Goal: Task Accomplishment & Management: Complete application form

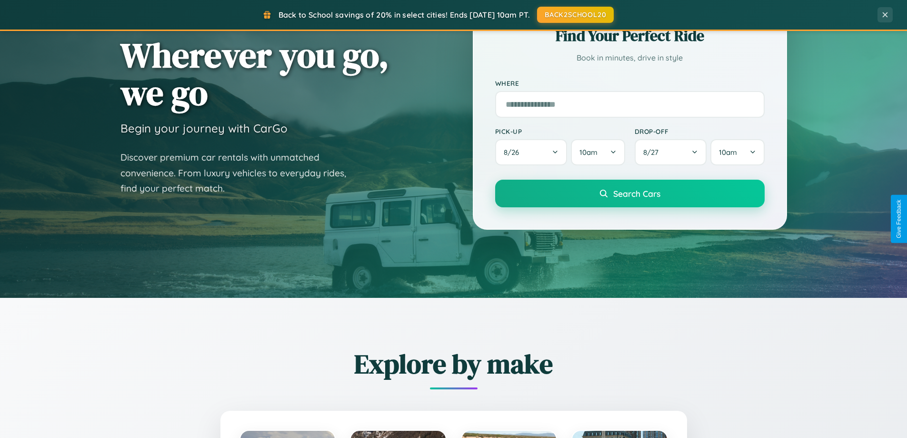
scroll to position [655, 0]
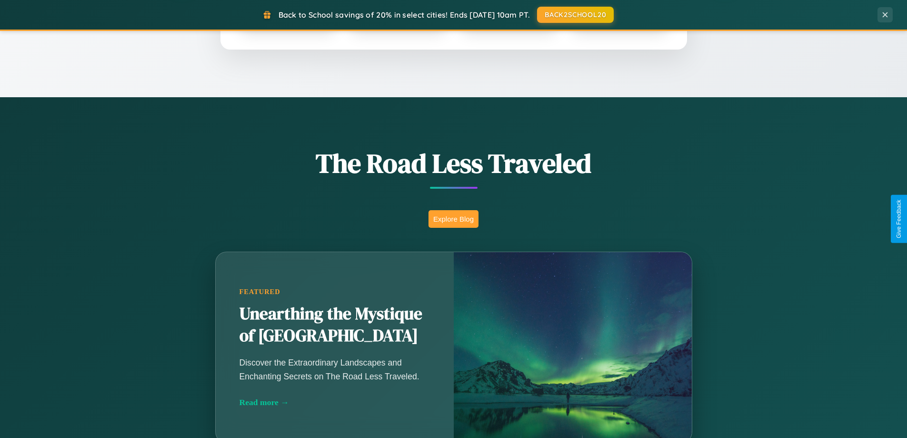
click at [453, 219] on button "Explore Blog" at bounding box center [454, 219] width 50 height 18
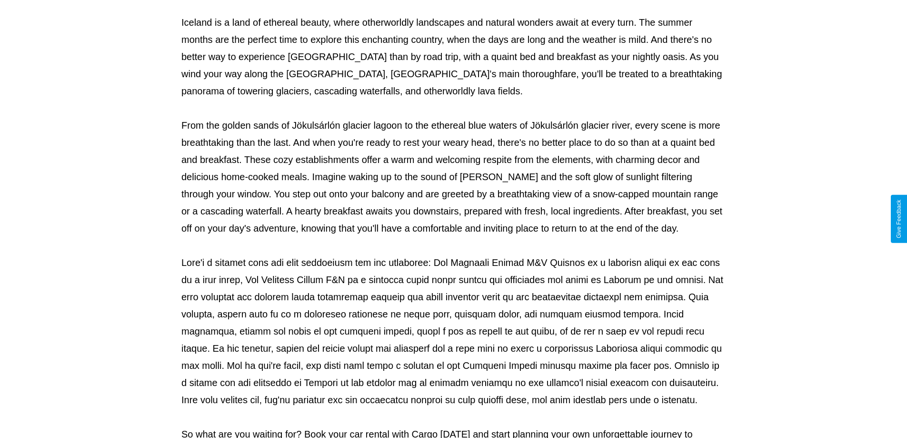
scroll to position [308, 0]
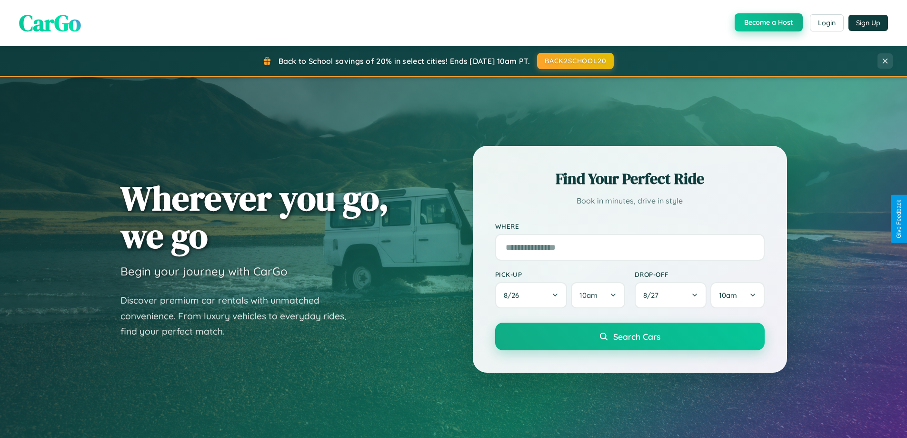
click at [768, 23] on button "Become a Host" at bounding box center [769, 22] width 68 height 18
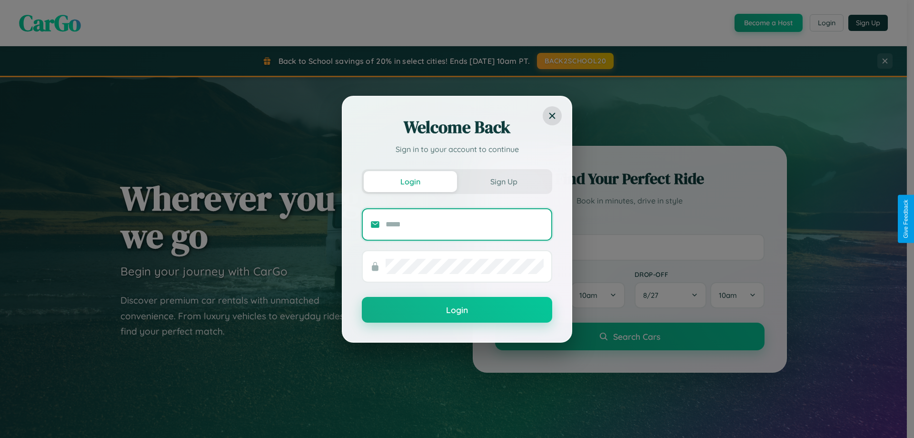
click at [465, 224] on input "text" at bounding box center [465, 224] width 158 height 15
type input "**********"
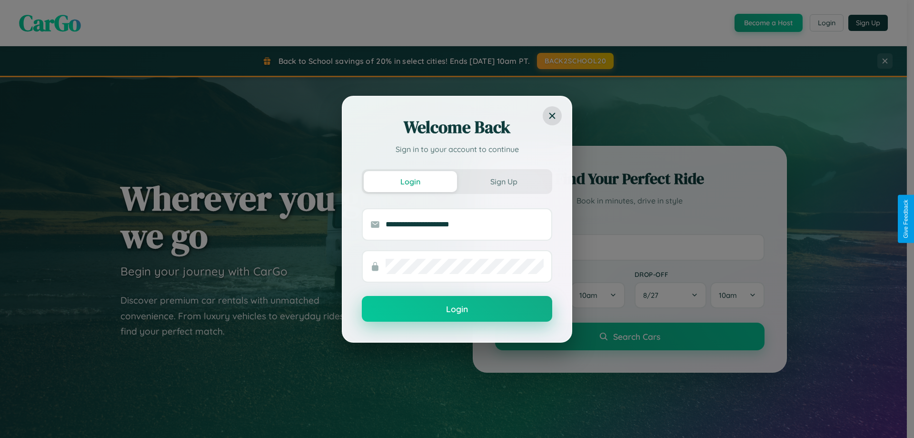
click at [457, 309] on button "Login" at bounding box center [457, 309] width 190 height 26
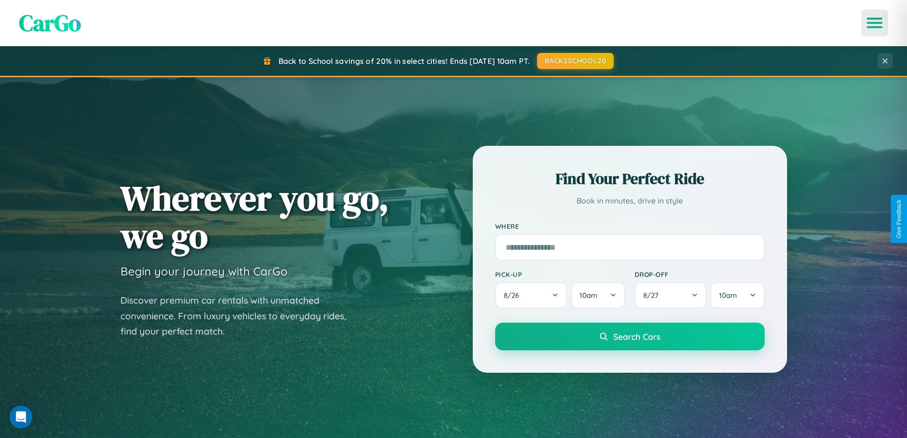
click at [875, 23] on icon "Open menu" at bounding box center [875, 23] width 14 height 9
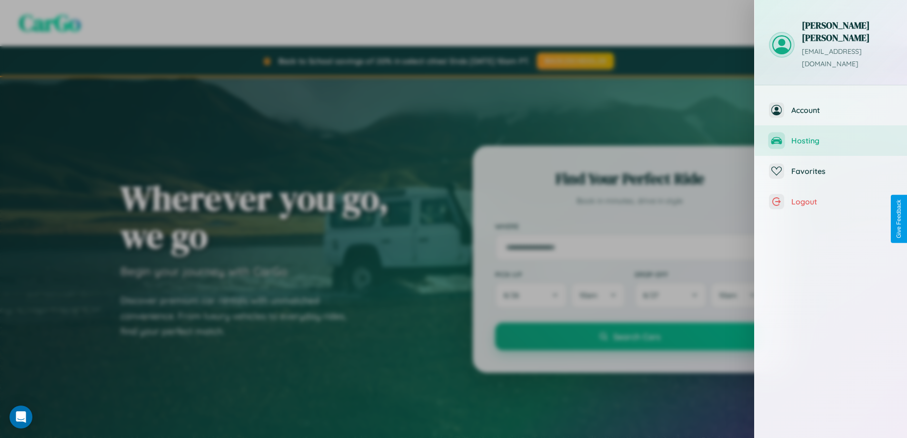
click at [831, 136] on span "Hosting" at bounding box center [841, 141] width 101 height 10
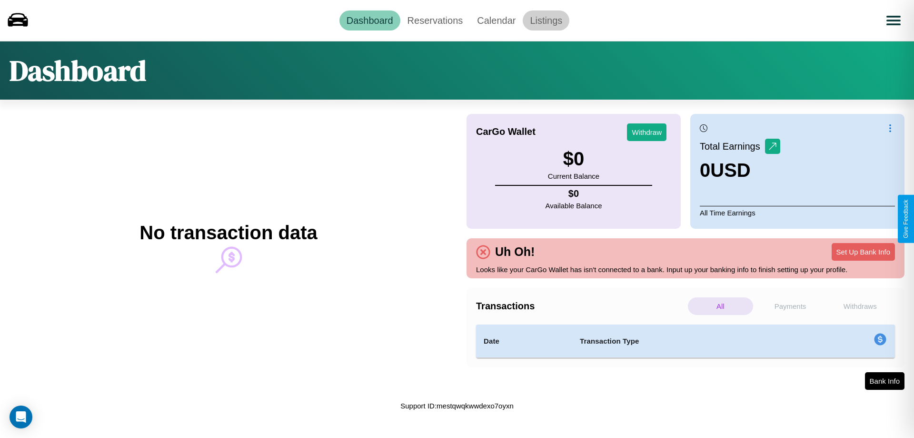
click at [546, 20] on link "Listings" at bounding box center [546, 20] width 47 height 20
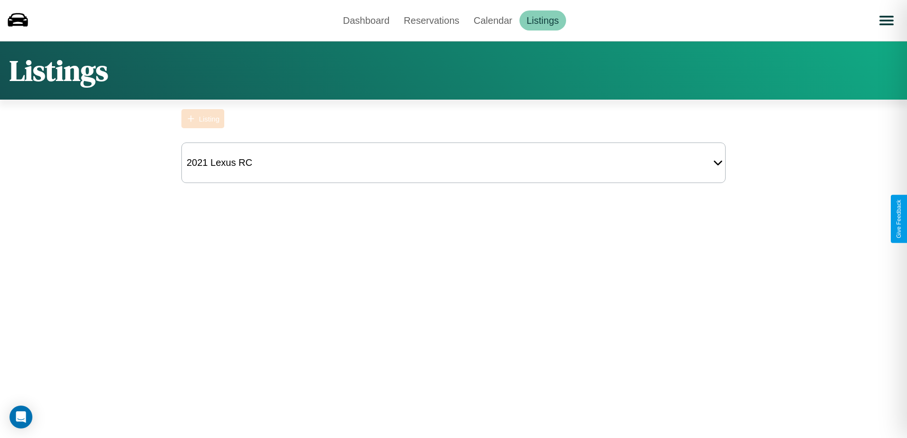
click at [203, 119] on div "Listing" at bounding box center [209, 119] width 20 height 8
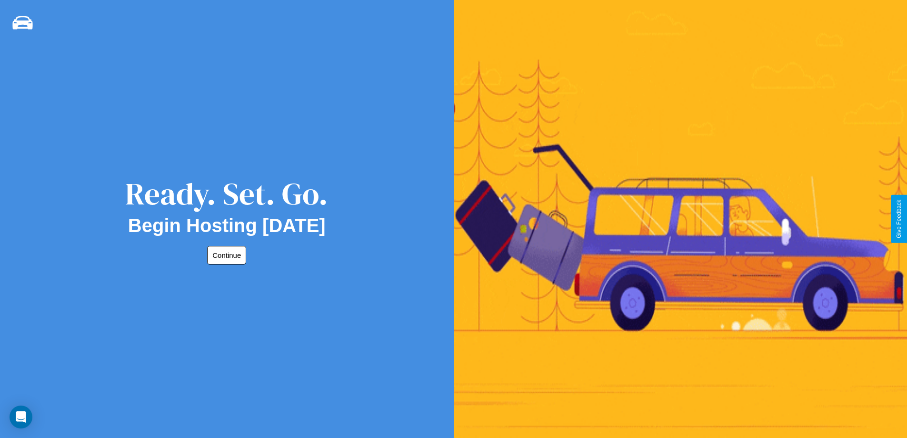
click at [225, 255] on button "Continue" at bounding box center [226, 255] width 39 height 19
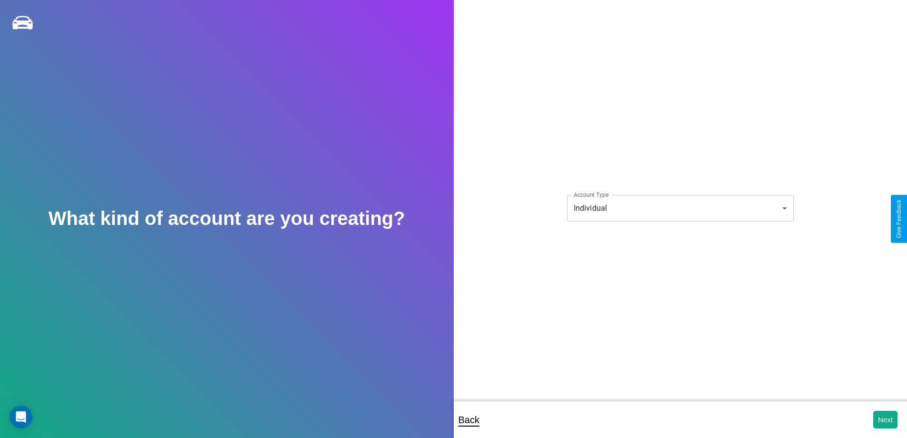
click at [680, 208] on body "**********" at bounding box center [453, 225] width 907 height 450
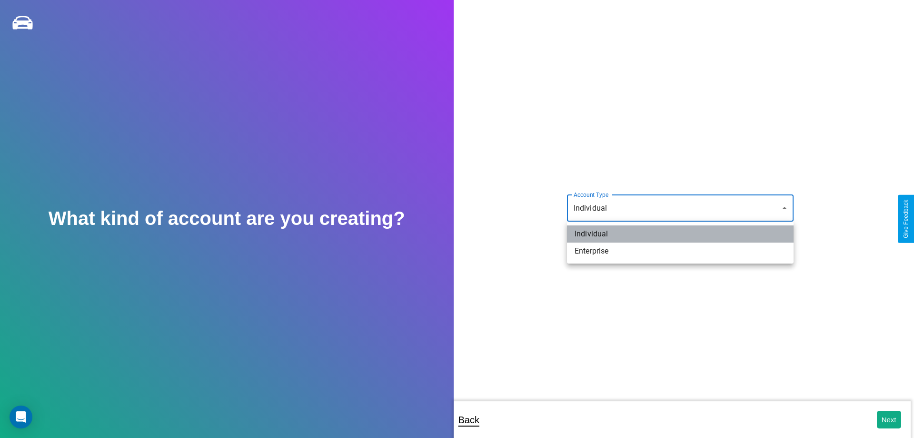
click at [680, 234] on li "Individual" at bounding box center [680, 233] width 227 height 17
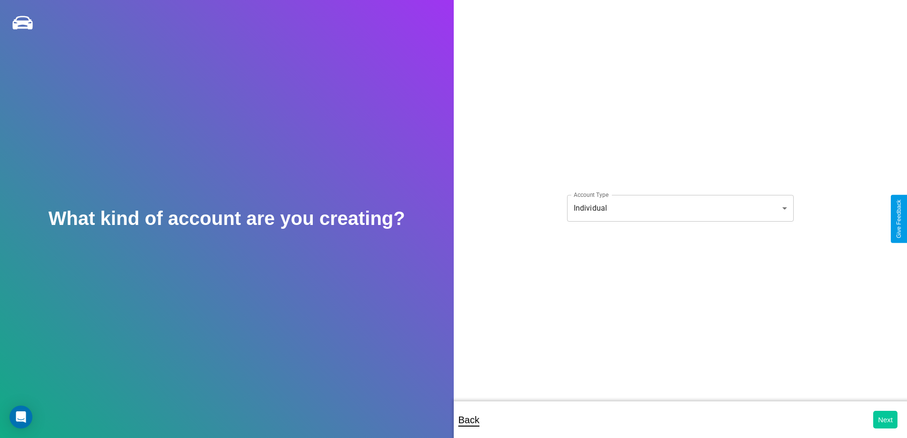
click at [885, 419] on button "Next" at bounding box center [885, 419] width 24 height 18
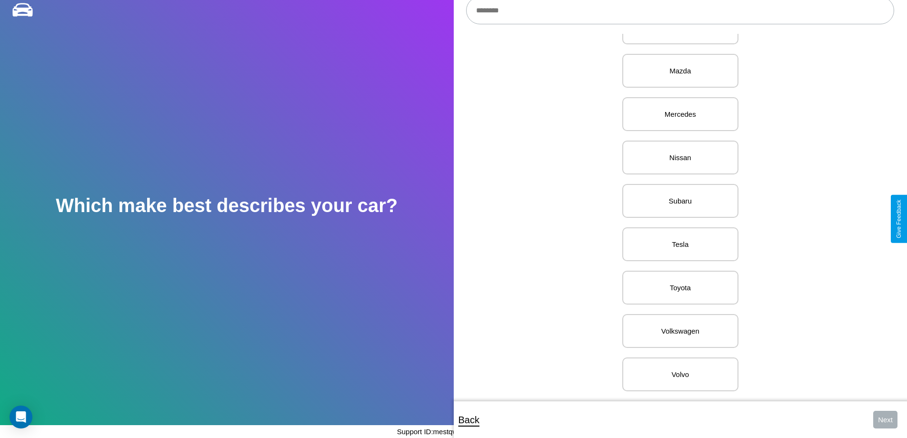
scroll to position [1171, 0]
click at [677, 368] on p "Volvo" at bounding box center [680, 374] width 95 height 13
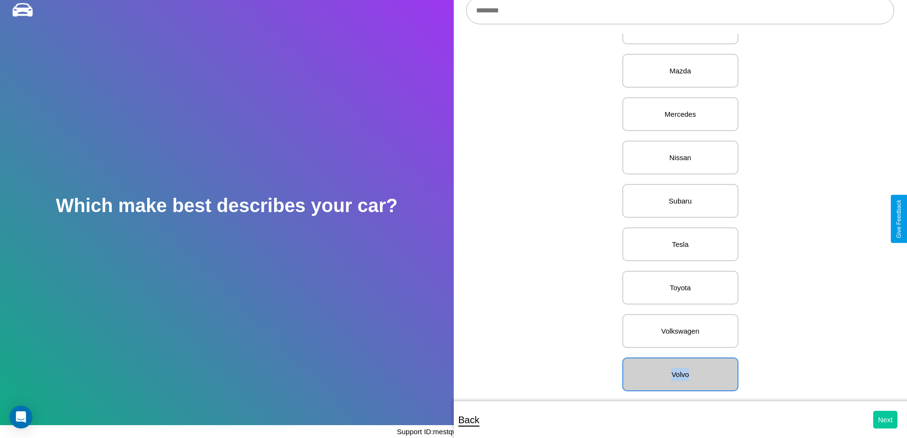
click at [885, 419] on button "Next" at bounding box center [885, 419] width 24 height 18
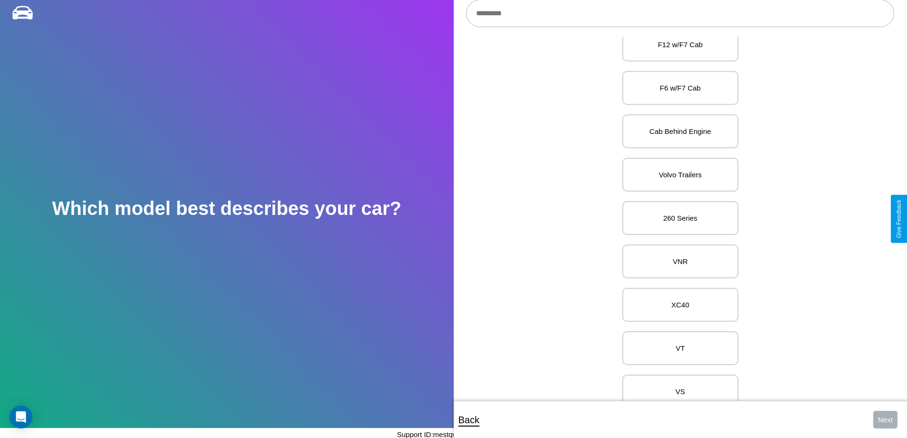
scroll to position [2925, 0]
click at [677, 219] on p "C70 / C30" at bounding box center [680, 218] width 95 height 13
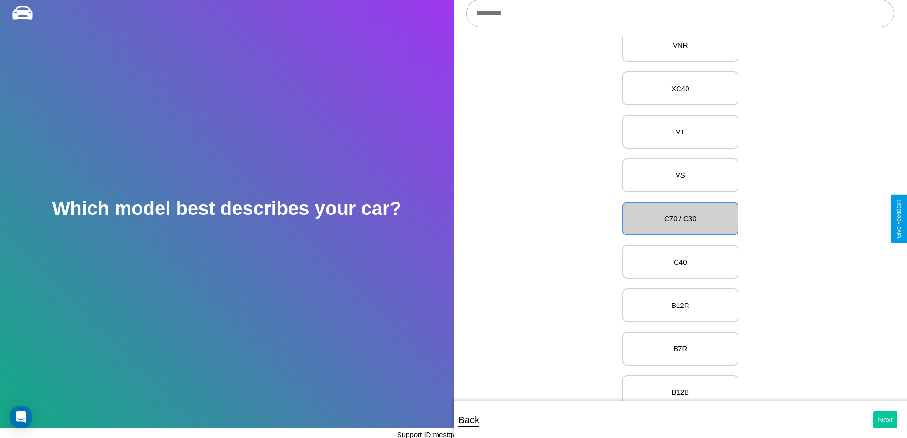
scroll to position [0, 0]
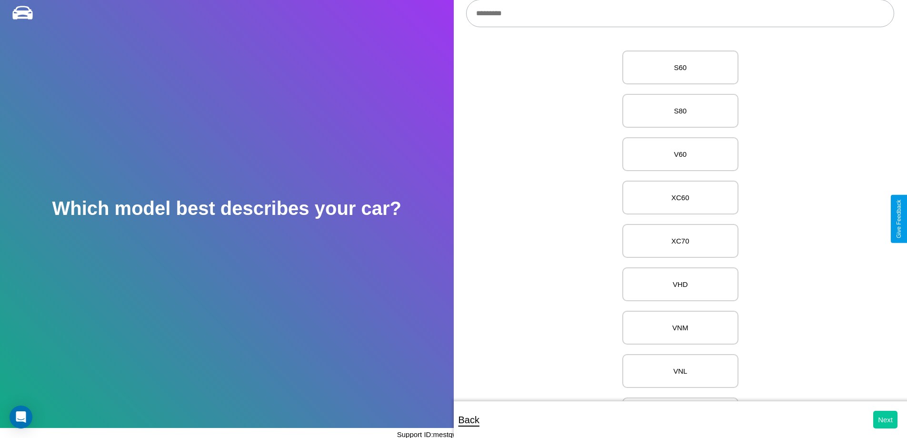
click at [885, 419] on button "Next" at bounding box center [885, 419] width 24 height 18
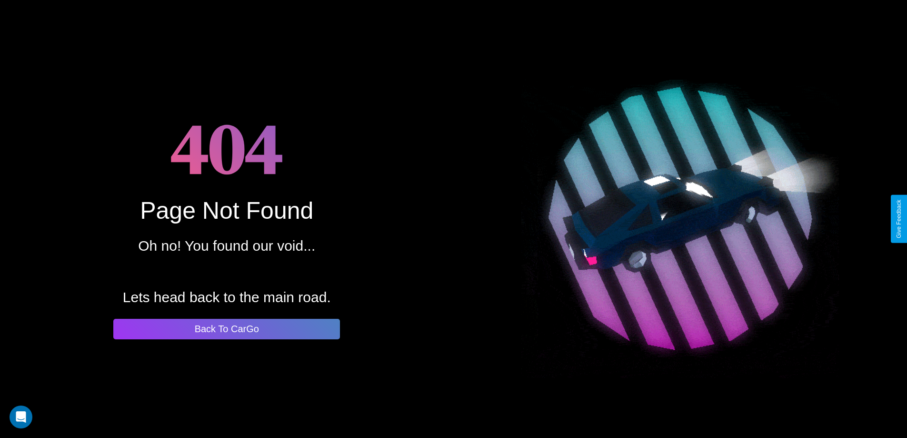
click at [227, 329] on button "Back To CarGo" at bounding box center [226, 329] width 227 height 20
